Goal: Task Accomplishment & Management: Manage account settings

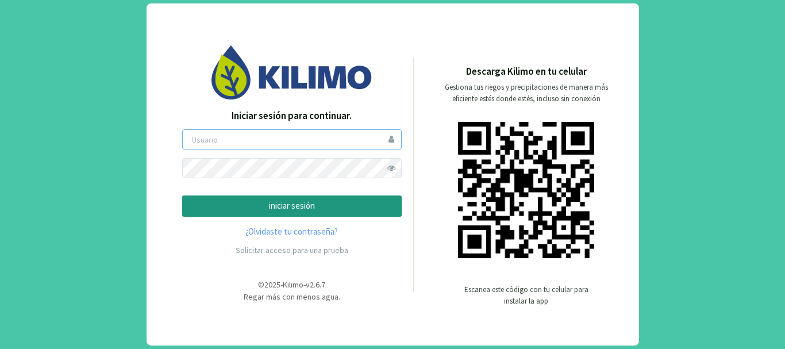
type input "jgajardo"
click at [388, 168] on span at bounding box center [391, 168] width 20 height 20
click at [304, 203] on p "iniciar sesión" at bounding box center [292, 205] width 200 height 13
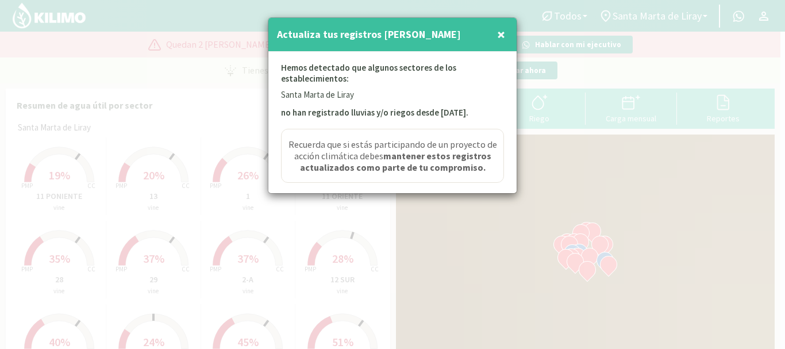
click at [505, 34] on button "×" at bounding box center [501, 34] width 14 height 23
